Goal: Transaction & Acquisition: Purchase product/service

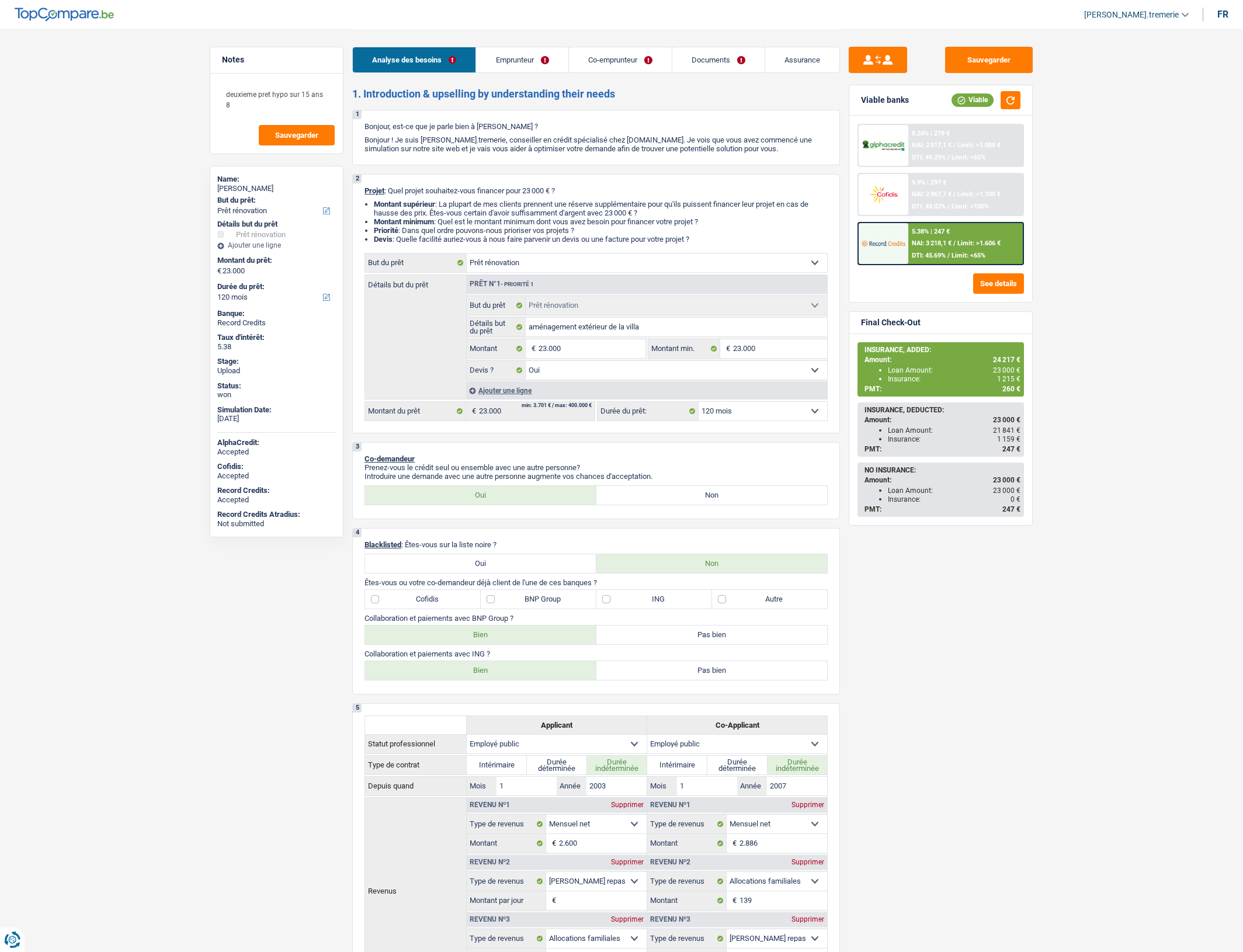
select select "renovation"
select select "120"
select select "renovation"
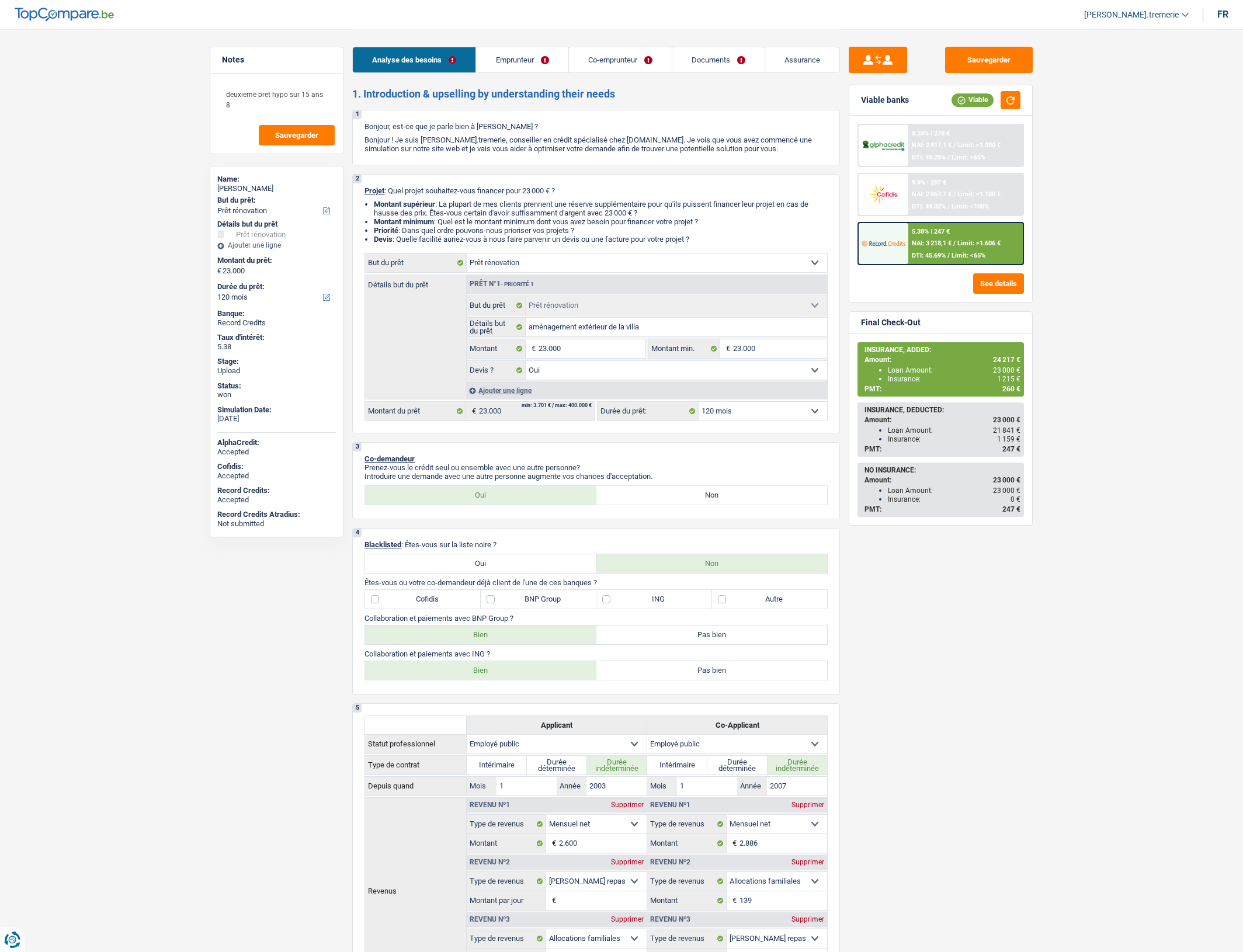
select select "yes"
select select "120"
select select "publicEmployee"
select select "netSalary"
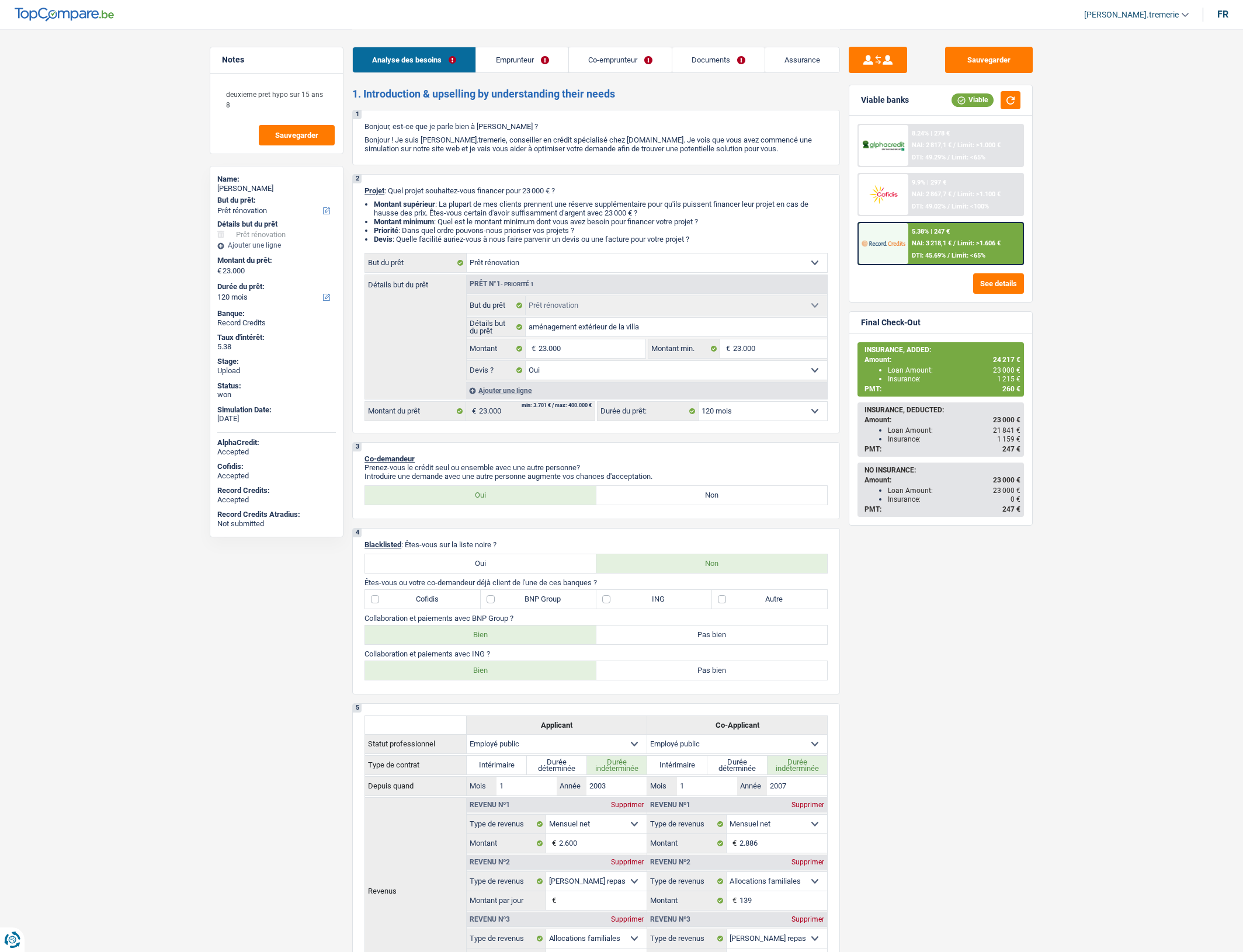
select select "mealVouchers"
select select "familyAllowances"
select select "netSalary"
select select "familyAllowances"
select select "mealVouchers"
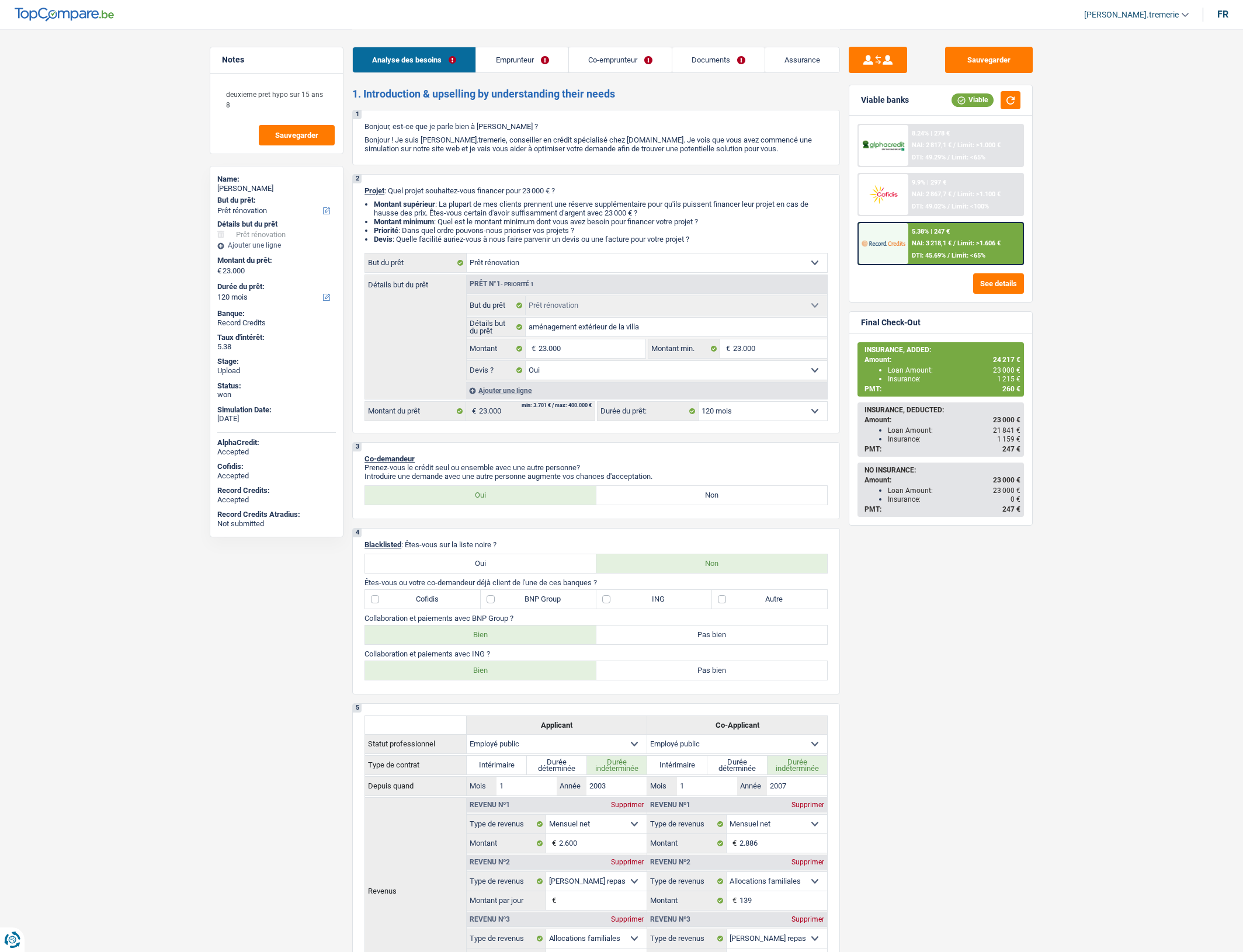
select select "ownerWithMortgage"
select select "mortgage"
select select "300"
select select "mortgage"
select select "300"
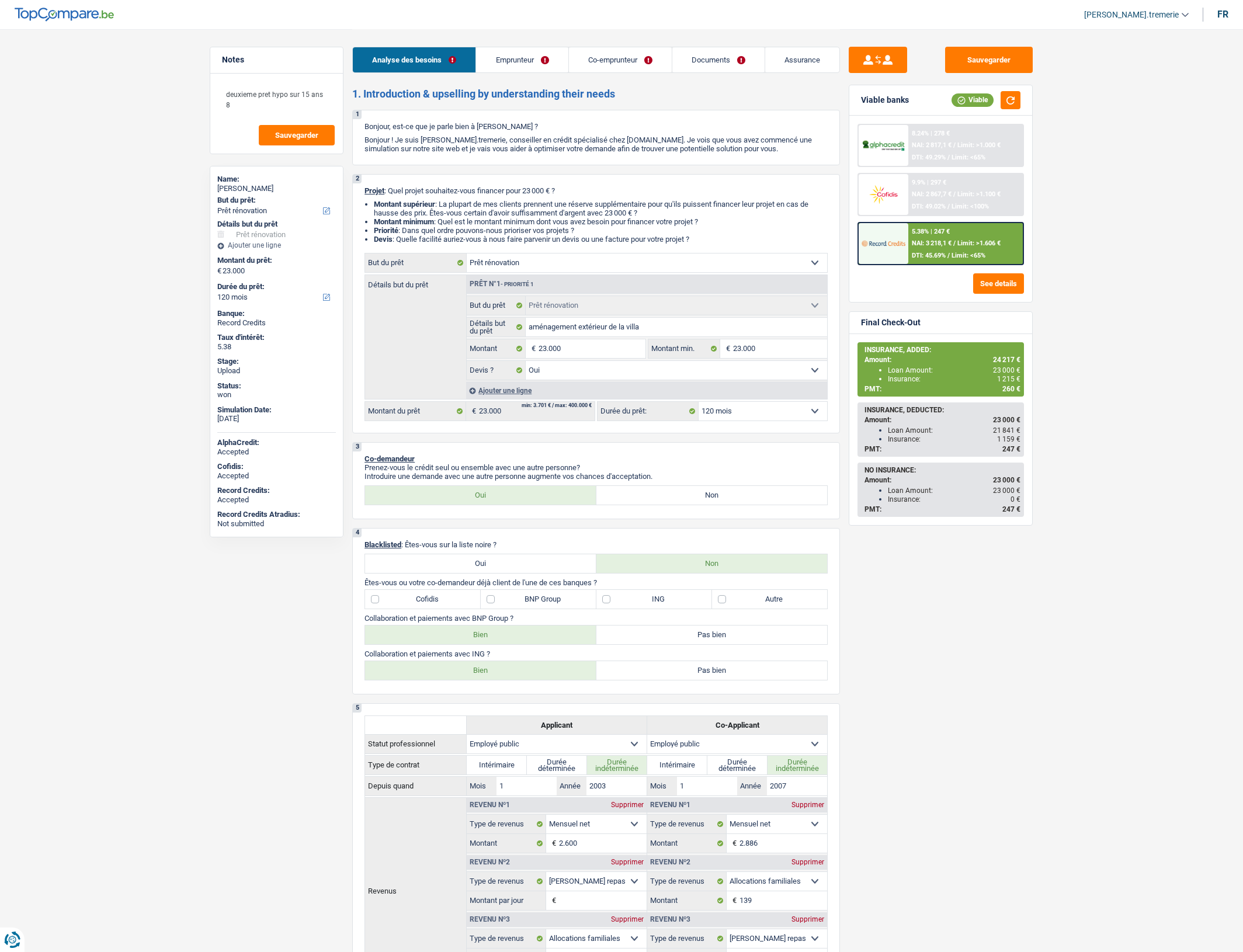
select select "renovationLoan"
select select "120"
select select "renovation"
select select "yes"
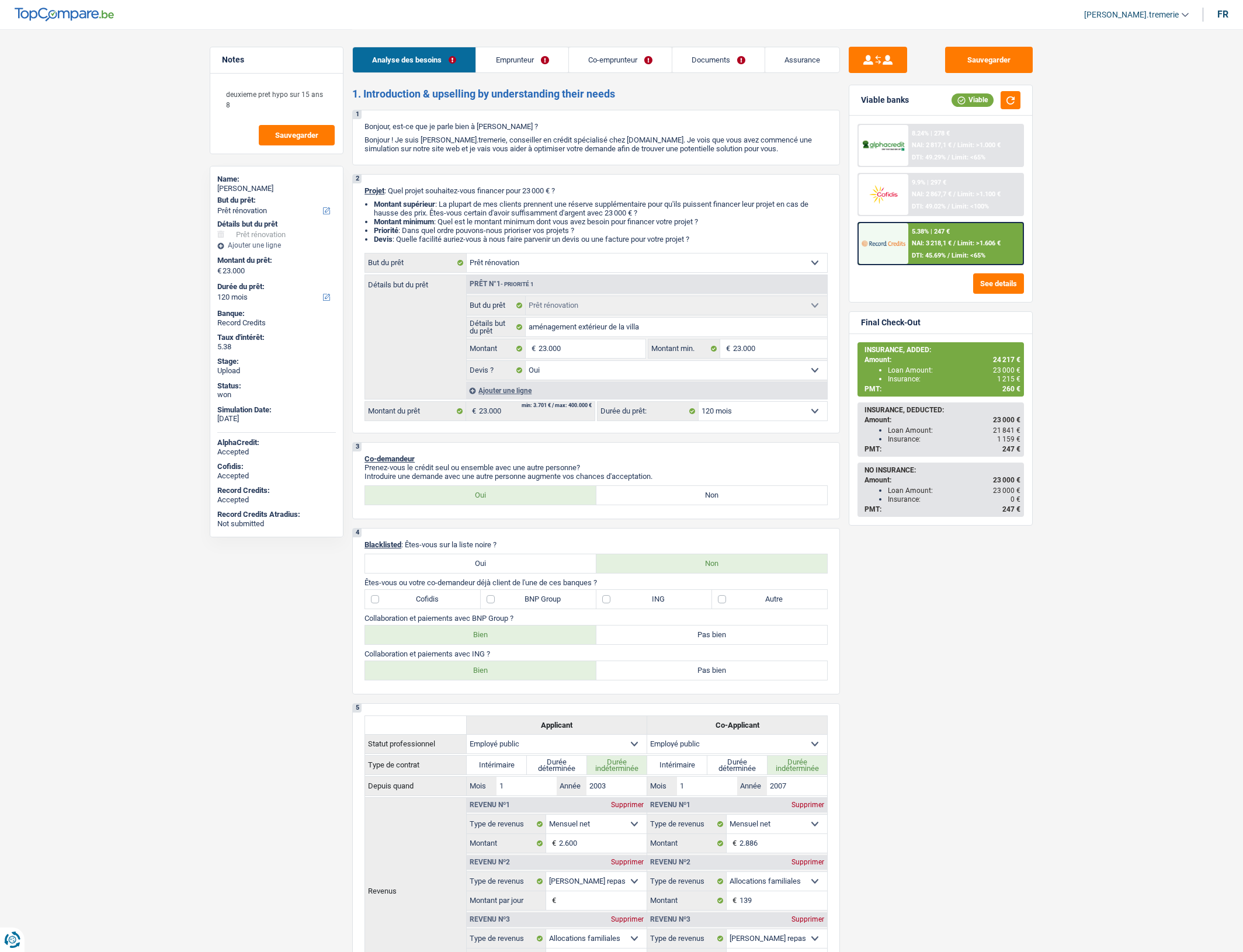
select select "120"
click at [955, 239] on span "/" at bounding box center [954, 243] width 2 height 8
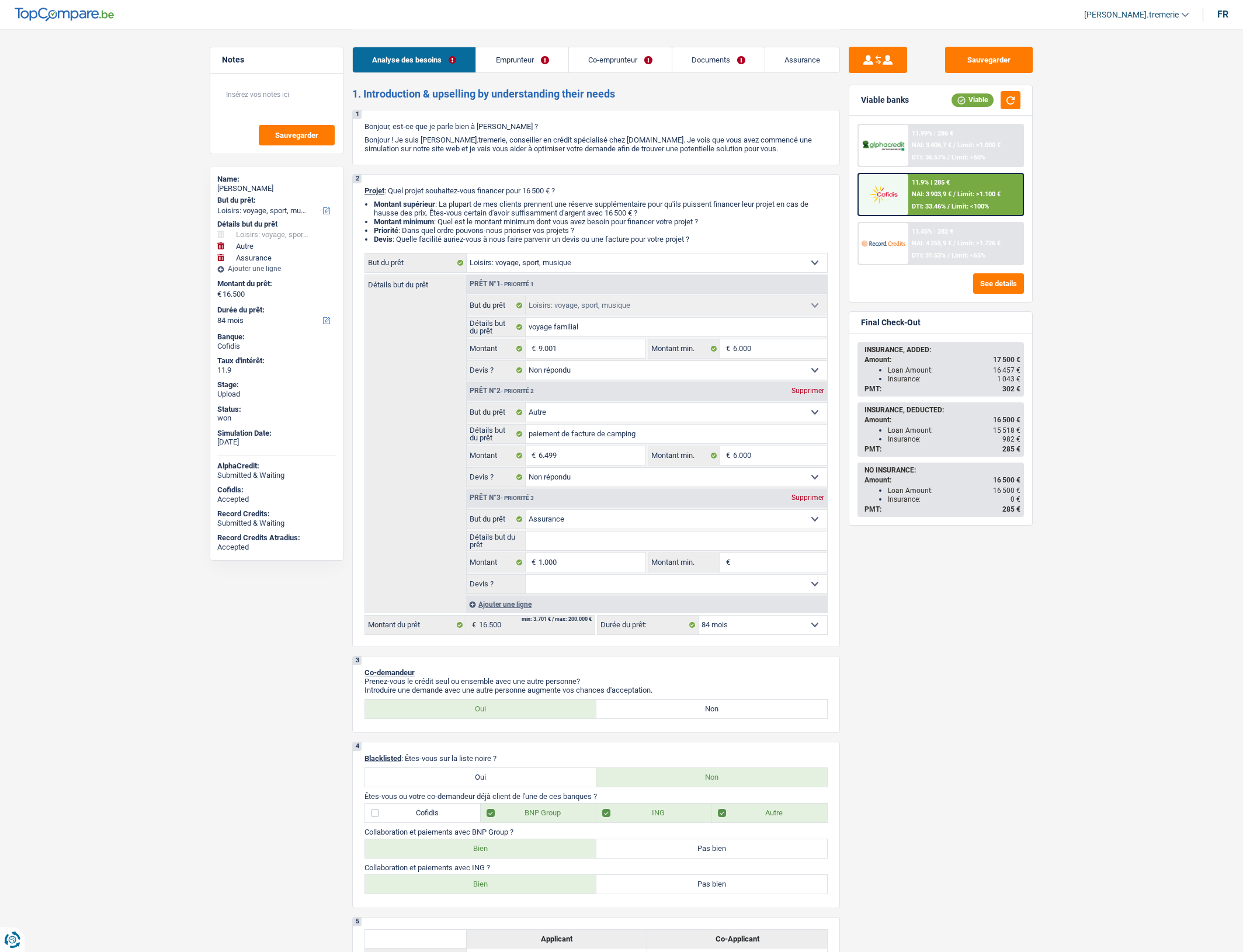
select select "hobbies"
select select "other"
select select "insurance"
select select "84"
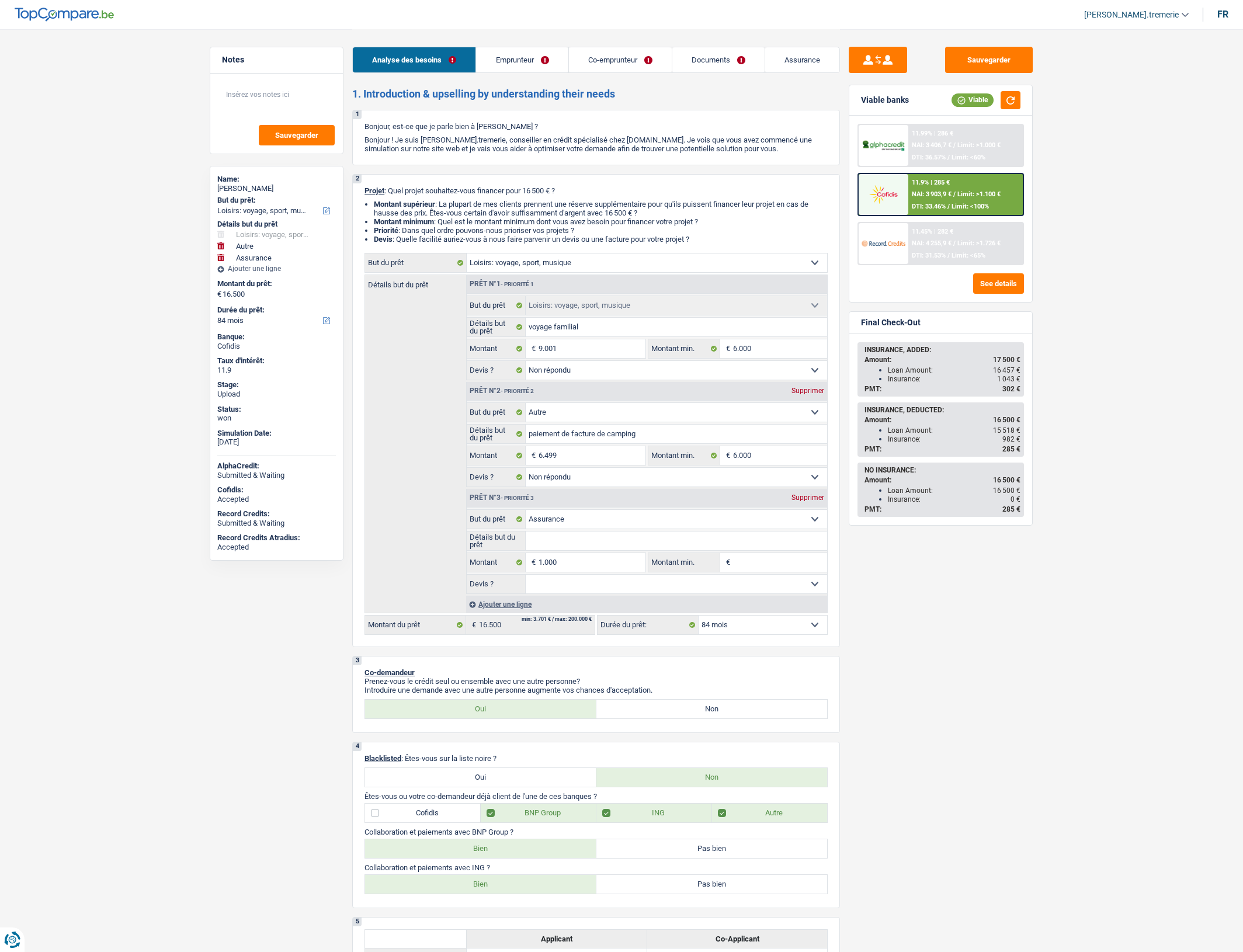
select select "hobbies"
select select "not_answered"
select select "other"
select select "not_answered"
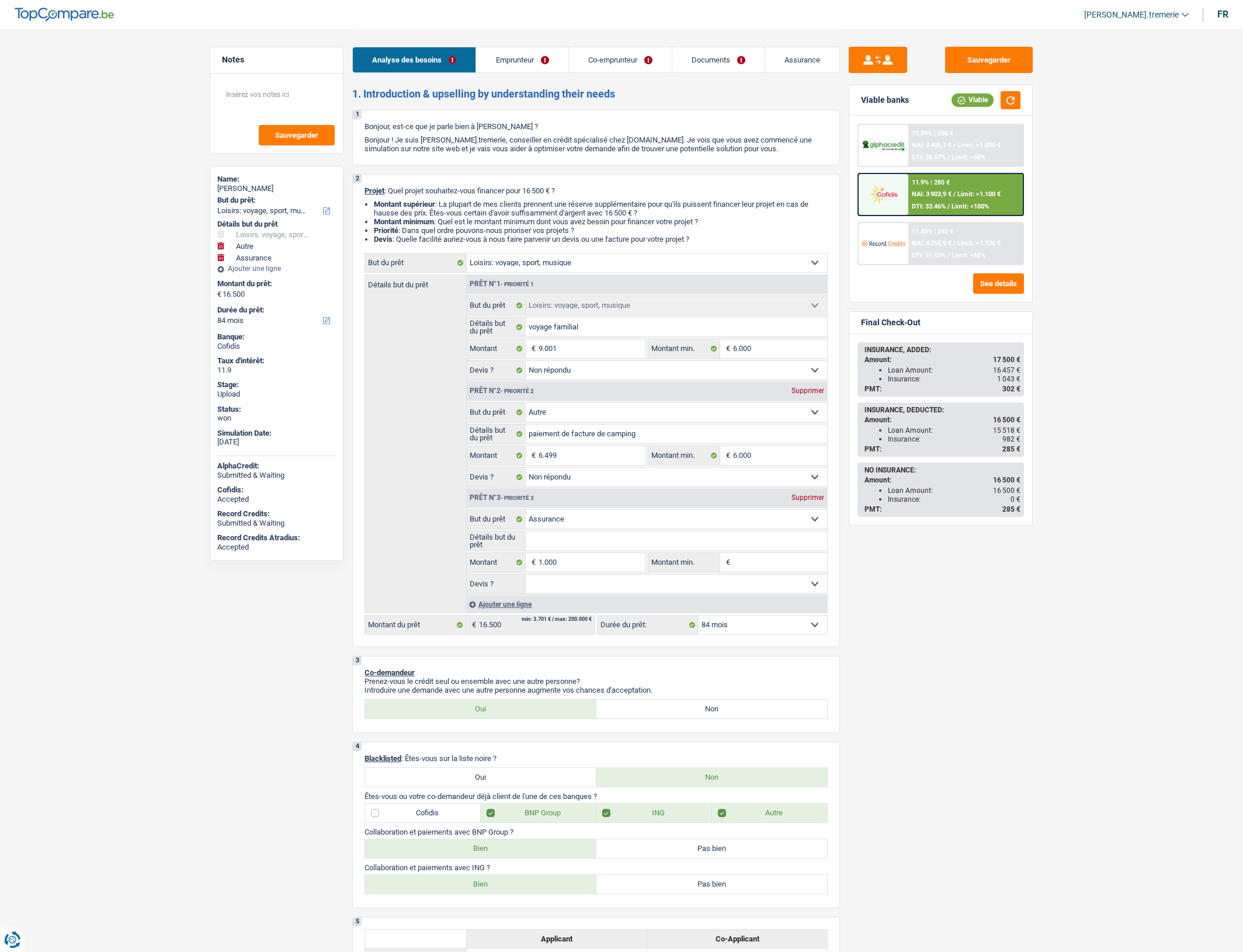
select select "insurance"
select select "84"
select select "privateEmployee"
select select "netSalary"
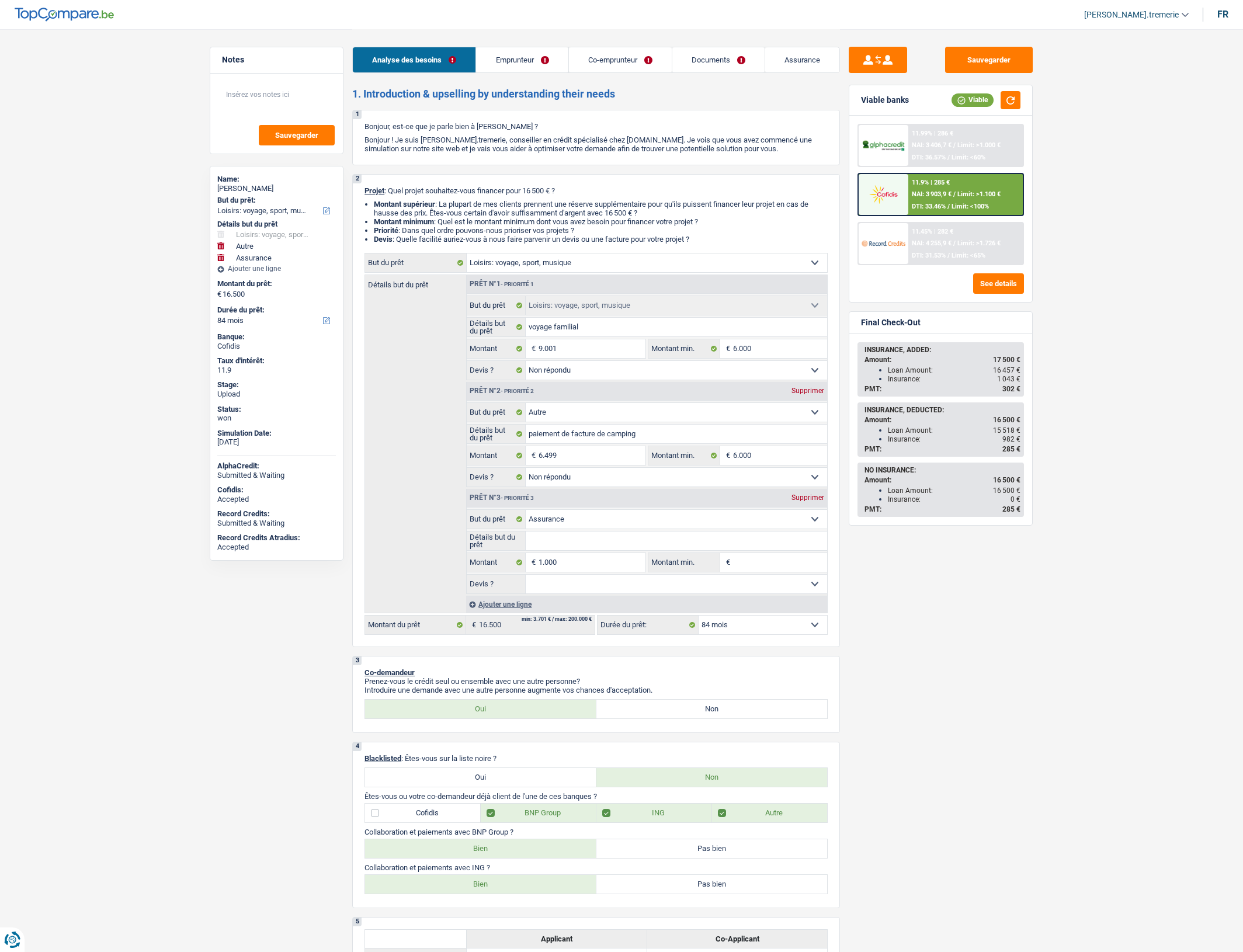
select select "mealVouchers"
select select "familyAllowances"
select select "netSalary"
select select "mealVouchers"
select select "rents"
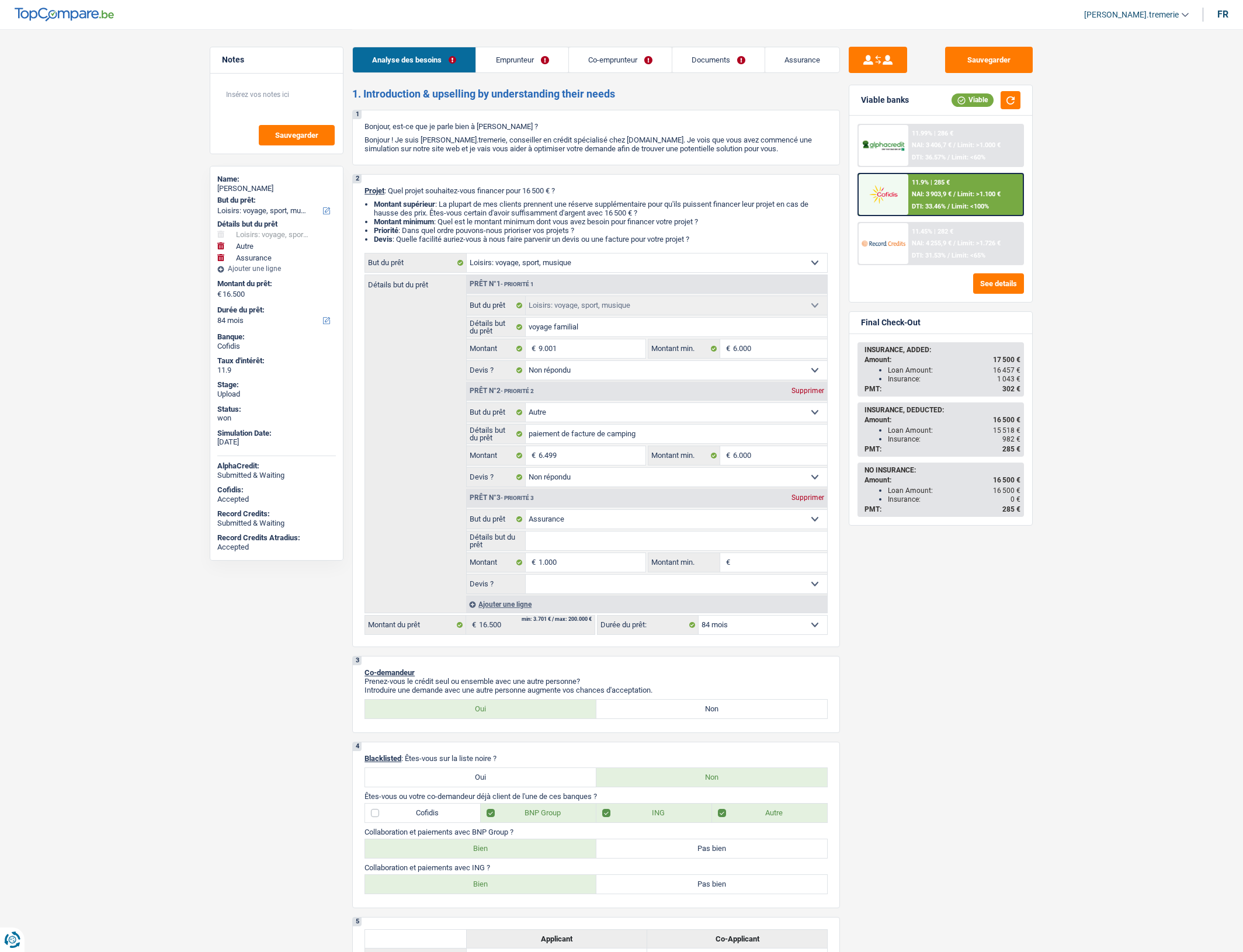
select select "personalLoan"
select select "other"
select select "120"
select select "hobbies"
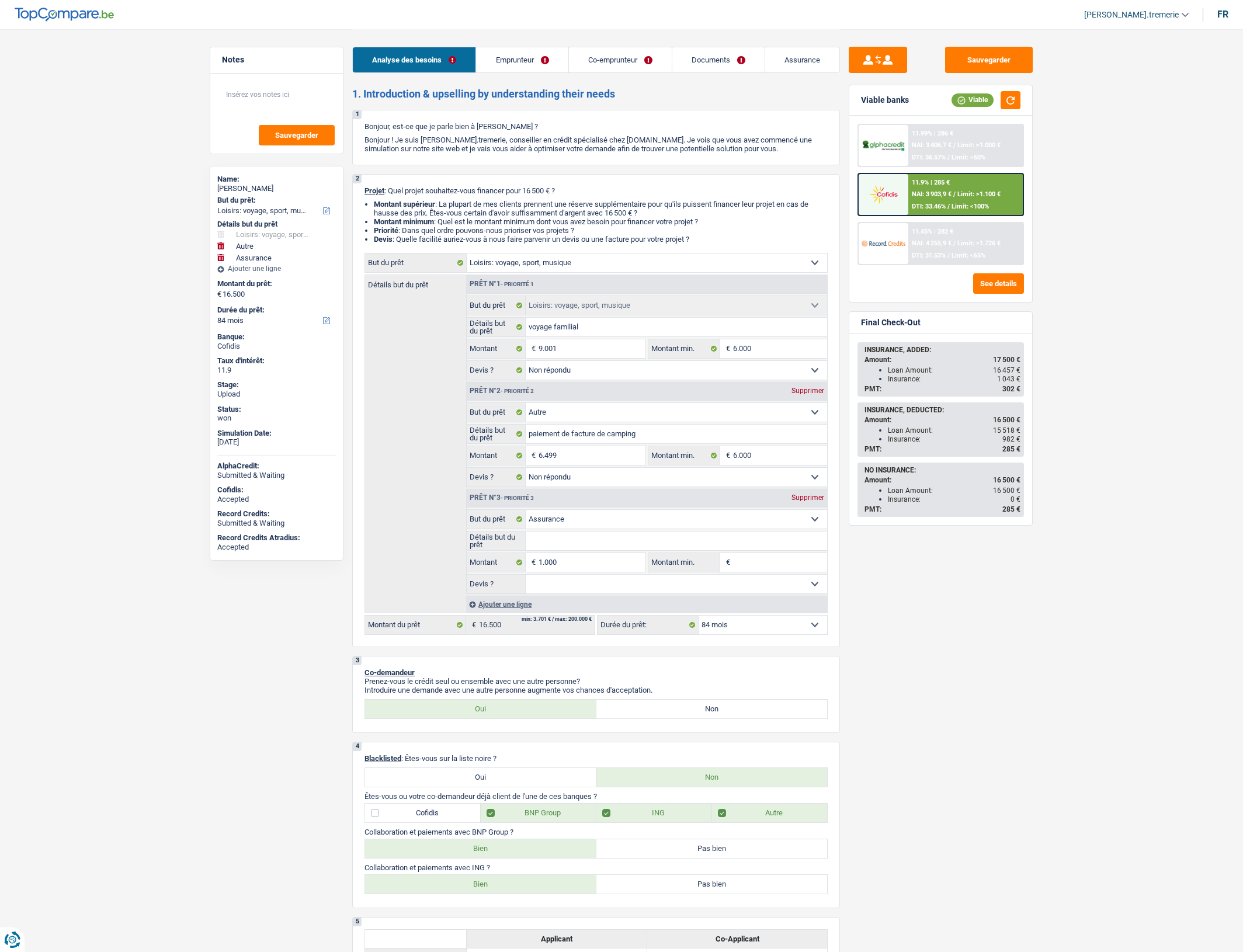
select select "not_answered"
select select "other"
select select "not_answered"
select select "insurance"
select select "84"
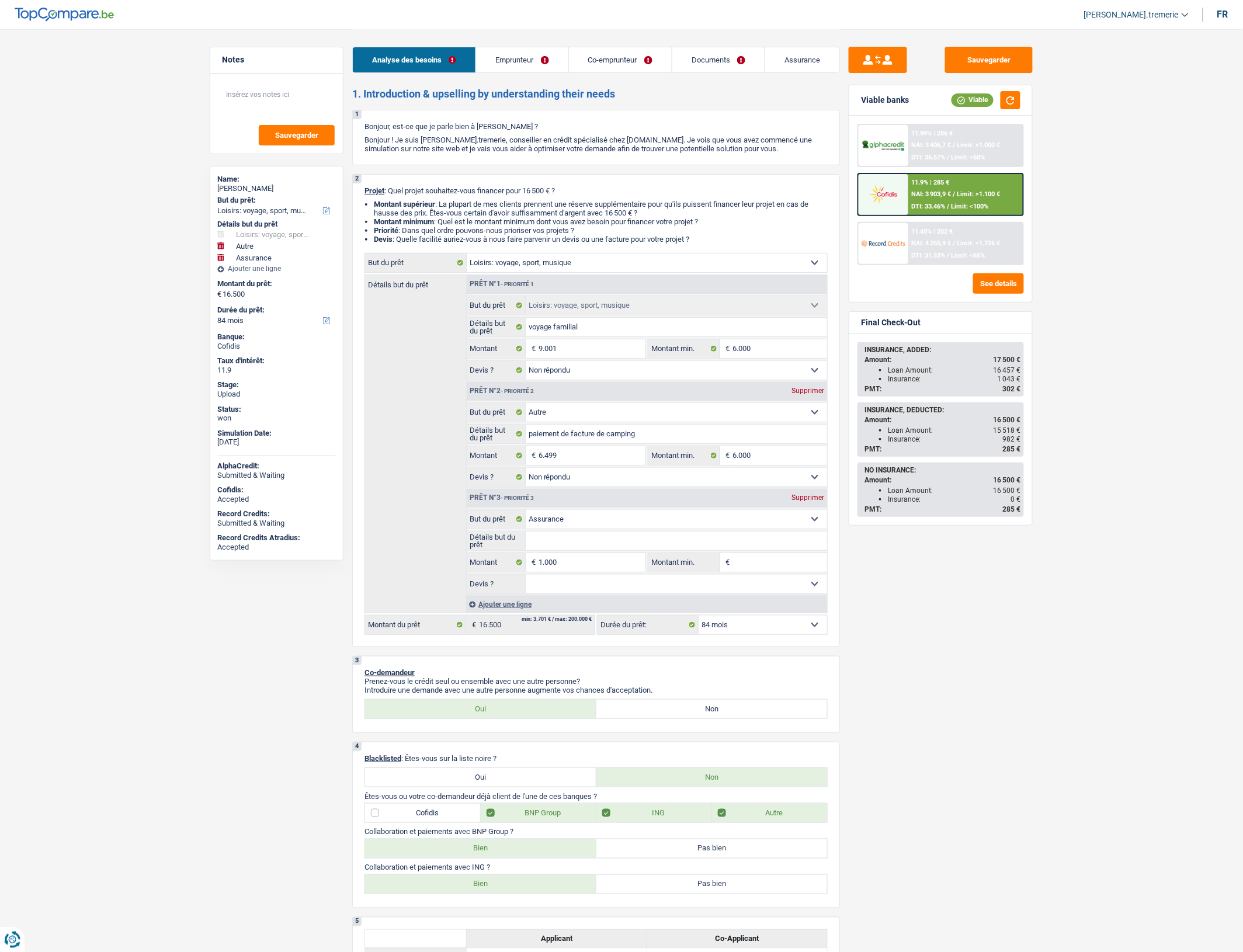
click at [939, 194] on span "NAI: 3 903,9 €" at bounding box center [932, 194] width 39 height 8
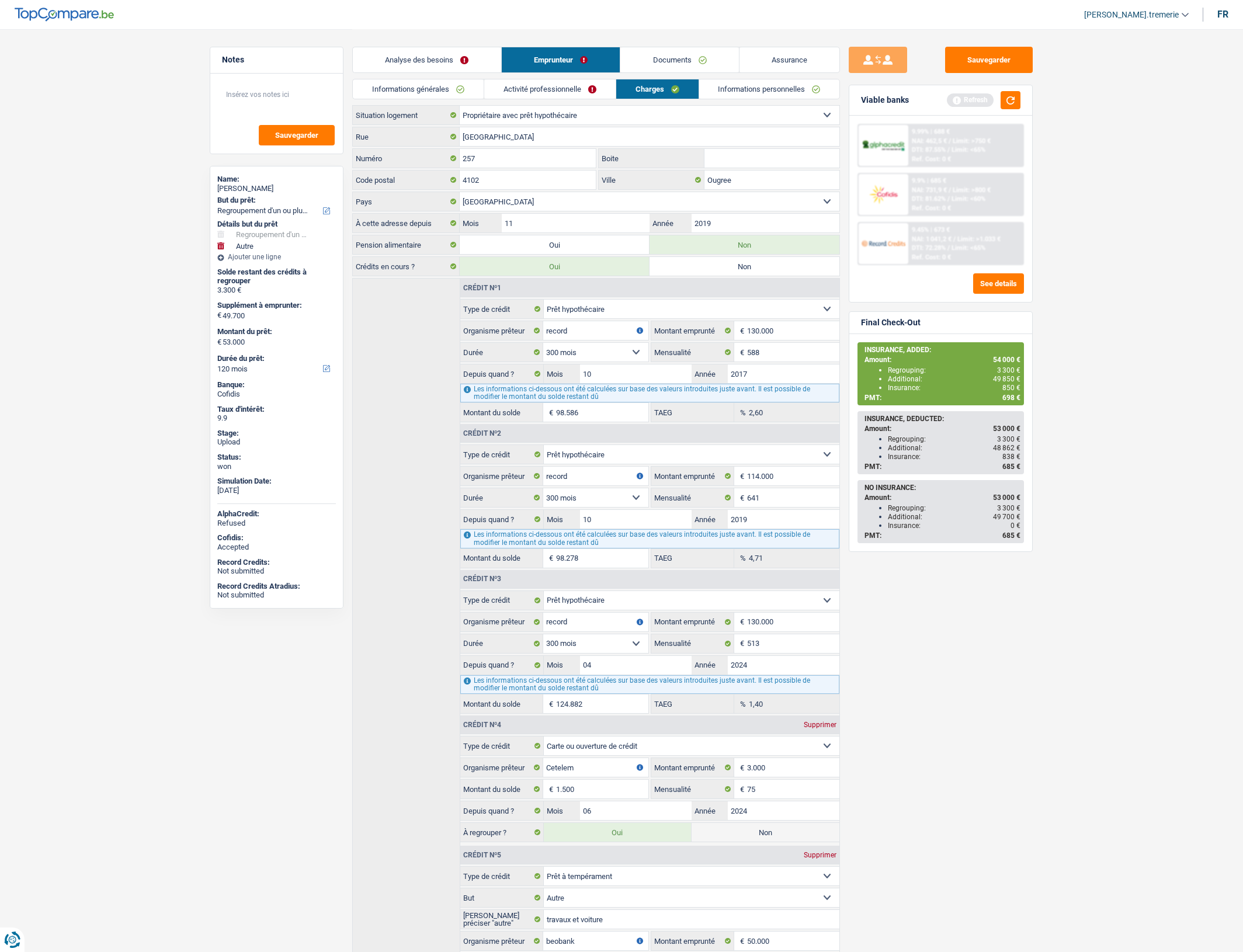
select select "refinancing"
select select "other"
select select "120"
select select "ownerWithMortgage"
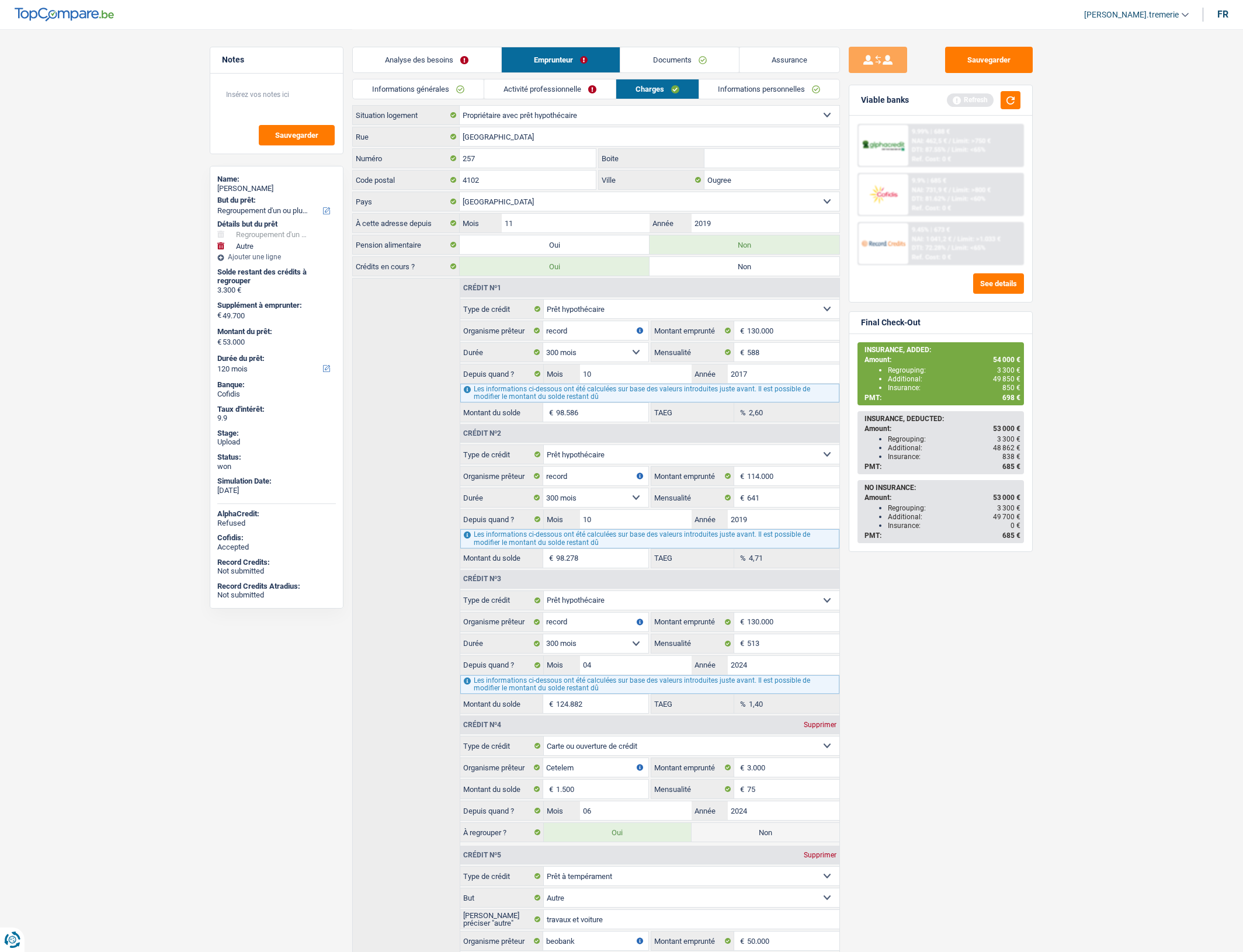
select select "BE"
select select "mortgage"
select select "300"
select select "mortgage"
select select "300"
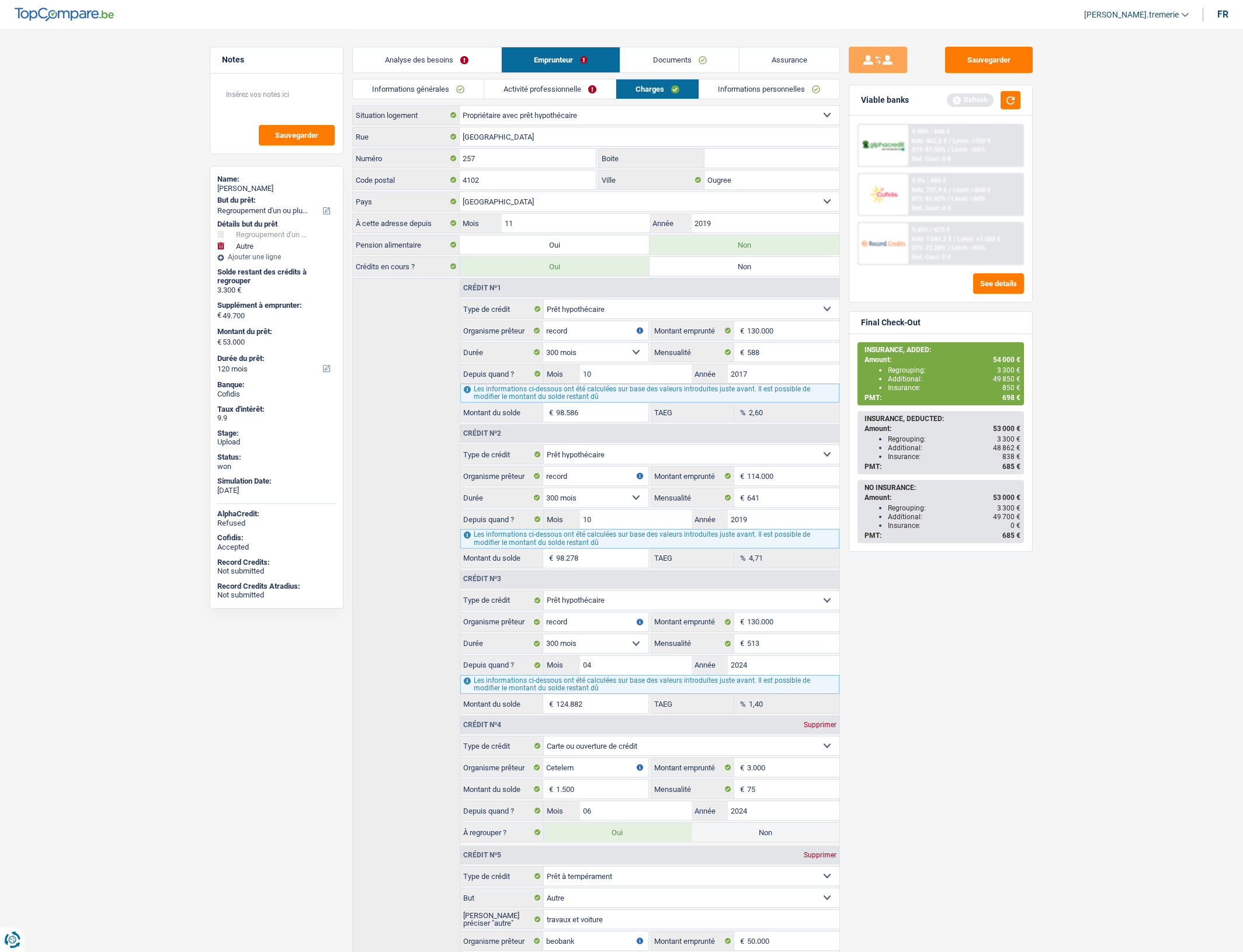
select select "mortgage"
select select "300"
select select "cardOrCredit"
select select "personalLoan"
select select "other"
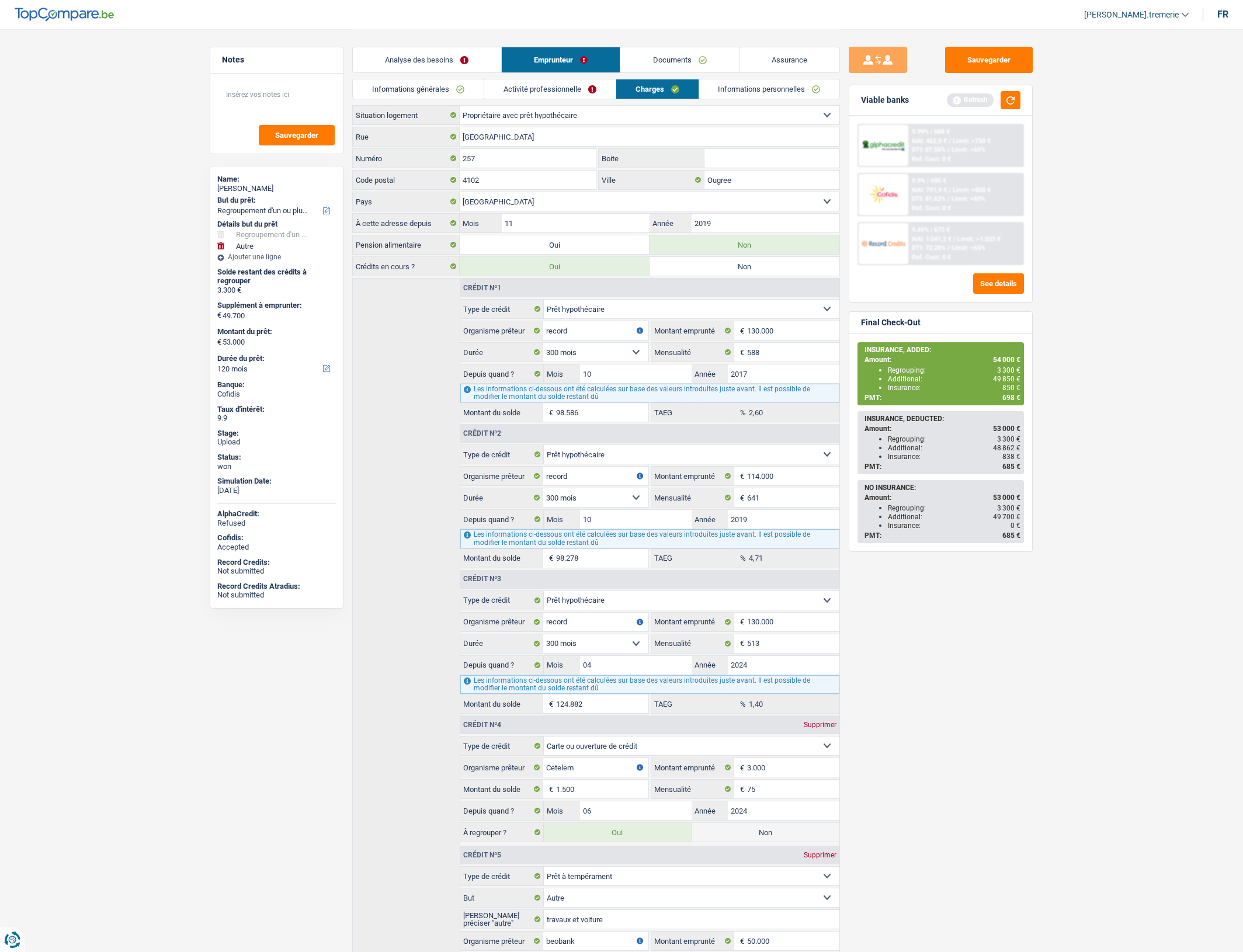
select select "84"
select select "cardOrCredit"
